Goal: Task Accomplishment & Management: Manage account settings

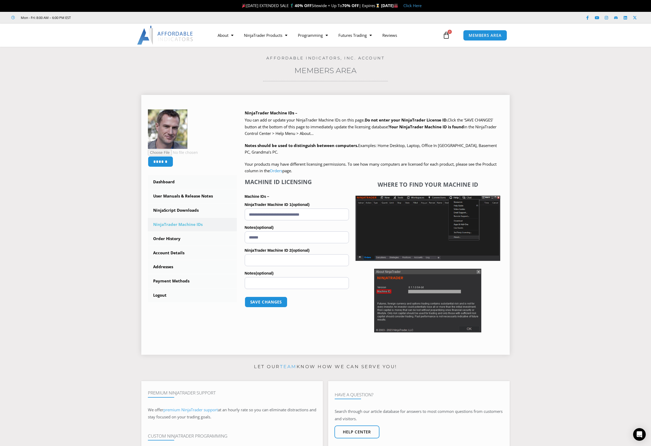
click at [284, 216] on input "**********" at bounding box center [297, 215] width 104 height 12
paste input "text"
type input "**********"
click at [278, 301] on button "Save changes" at bounding box center [265, 301] width 45 height 11
